Goal: Navigation & Orientation: Find specific page/section

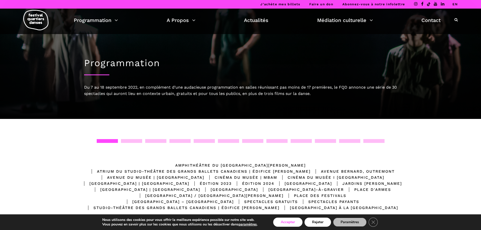
click at [291, 221] on button "Accepter" at bounding box center [287, 222] width 29 height 9
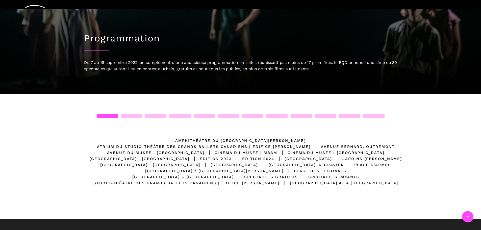
scroll to position [104, 0]
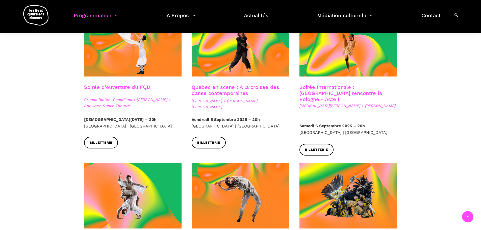
scroll to position [152, 0]
